Goal: Transaction & Acquisition: Purchase product/service

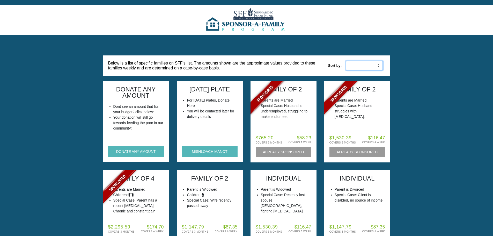
click at [362, 66] on select "Low to High High to Low" at bounding box center [364, 66] width 37 height 10
click at [129, 152] on button "DONATE ANY AMOUNT" at bounding box center [136, 151] width 56 height 10
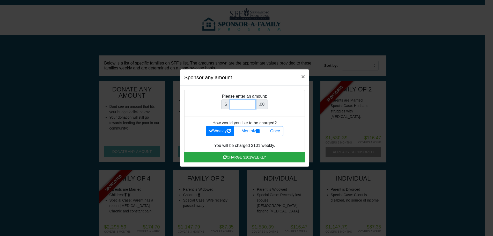
click at [239, 106] on input "Amount (to the nearest dollar)" at bounding box center [243, 104] width 26 height 10
click at [274, 132] on label "Once" at bounding box center [273, 131] width 21 height 10
click at [269, 131] on input "Once" at bounding box center [267, 129] width 3 height 3
radio input "true"
click at [242, 103] on input "Amount (to the nearest dollar)" at bounding box center [243, 104] width 26 height 10
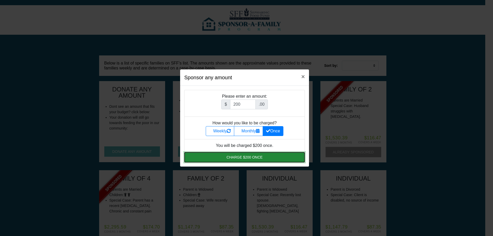
click at [264, 156] on button "Charge $200 once" at bounding box center [244, 157] width 121 height 10
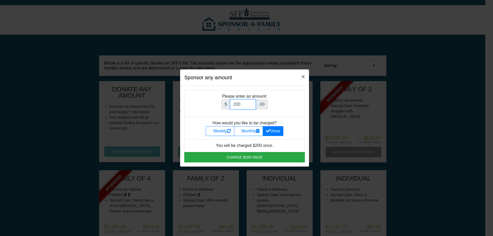
drag, startPoint x: 243, startPoint y: 104, endPoint x: 216, endPoint y: 103, distance: 27.4
click at [216, 103] on div "$ 200 .00" at bounding box center [245, 106] width 110 height 14
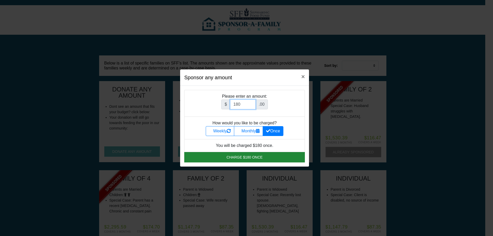
type input "180"
click at [234, 156] on button "Charge $180 once" at bounding box center [244, 157] width 121 height 10
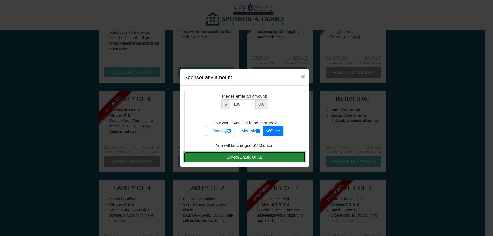
scroll to position [52, 0]
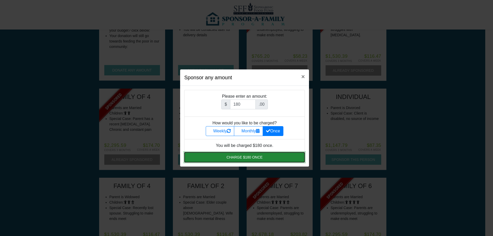
click at [248, 154] on button "Charge $180 once" at bounding box center [244, 157] width 121 height 10
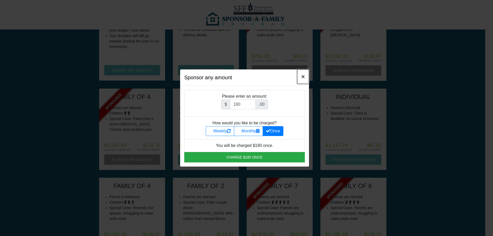
click at [302, 77] on span "×" at bounding box center [303, 76] width 4 height 7
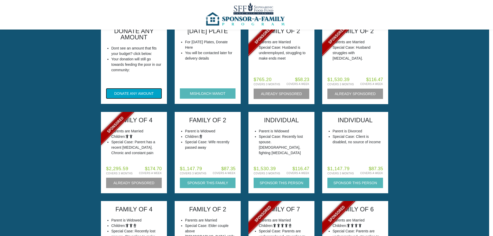
scroll to position [0, 0]
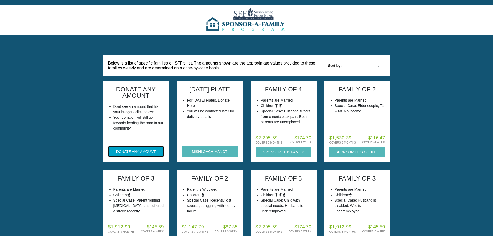
click at [149, 150] on button "DONATE ANY AMOUNT" at bounding box center [136, 151] width 56 height 10
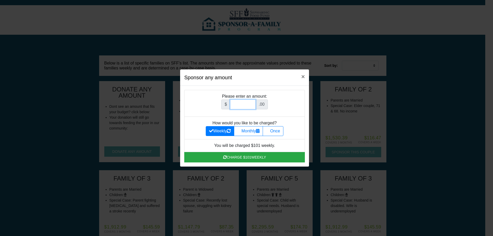
click at [249, 103] on input "Amount (to the nearest dollar)" at bounding box center [243, 104] width 26 height 10
click at [278, 133] on label "Once" at bounding box center [273, 131] width 21 height 10
click at [269, 131] on input "Once" at bounding box center [267, 129] width 3 height 3
radio input "true"
click at [244, 105] on input "Amount (to the nearest dollar)" at bounding box center [243, 104] width 26 height 10
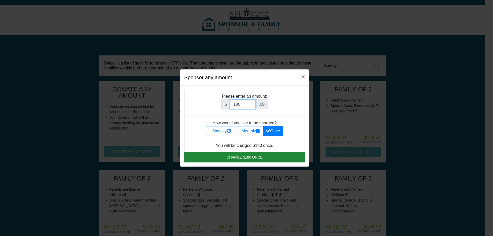
type input "180"
click at [231, 158] on button "Charge $180 once" at bounding box center [244, 157] width 121 height 10
